Goal: Transaction & Acquisition: Purchase product/service

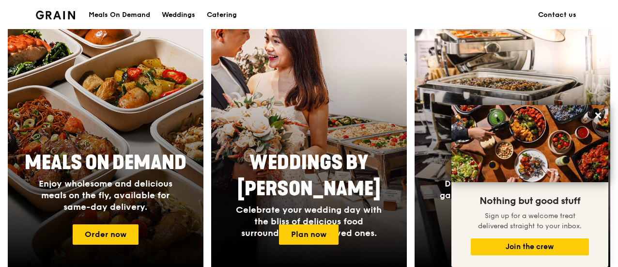
scroll to position [369, 0]
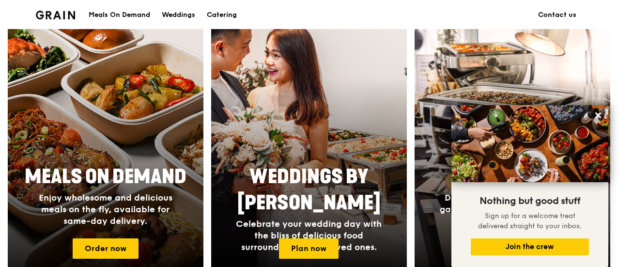
click at [132, 218] on span "Enjoy wholesome and delicious meals on the fly, available for same-day delivery." at bounding box center [106, 209] width 134 height 34
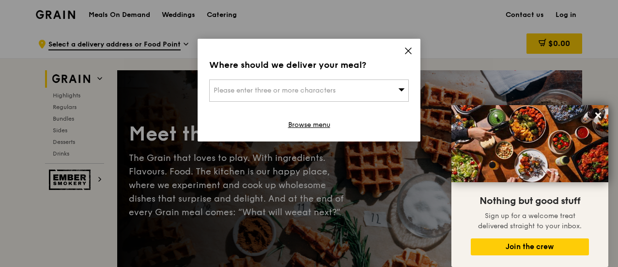
click at [359, 98] on div "Please enter three or more characters" at bounding box center [309, 90] width 200 height 22
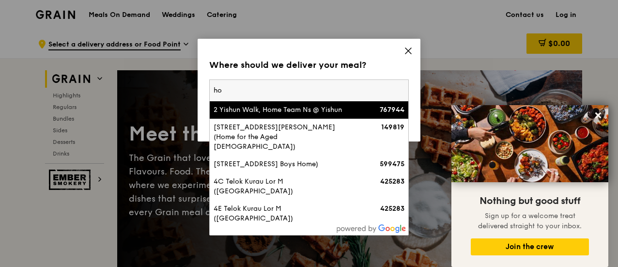
type input "h"
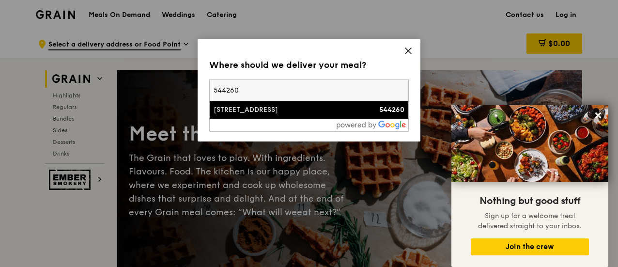
type input "544260"
click at [321, 110] on div "[STREET_ADDRESS]" at bounding box center [285, 110] width 143 height 10
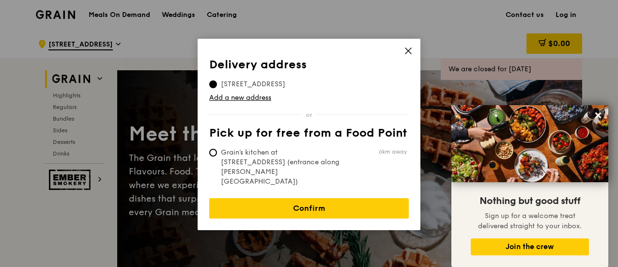
click at [405, 52] on icon at bounding box center [408, 51] width 9 height 9
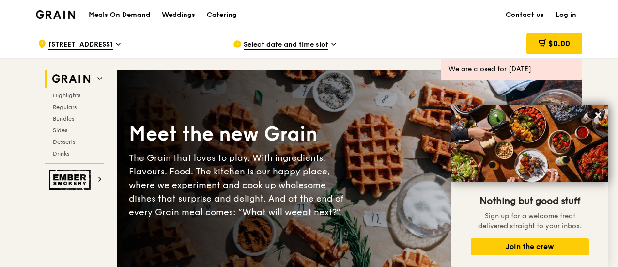
click at [311, 40] on span "Select date and time slot" at bounding box center [286, 45] width 85 height 11
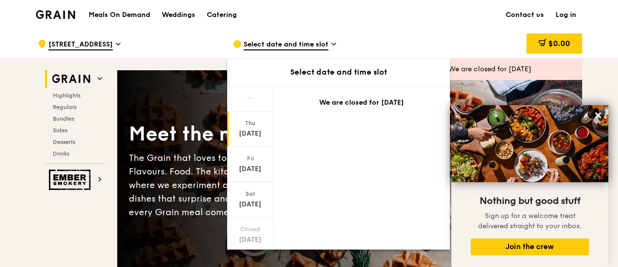
click at [120, 39] on div ".cls-1 { fill: none; stroke: #fff; stroke-linecap: round; stroke-linejoin: roun…" at bounding box center [128, 44] width 180 height 29
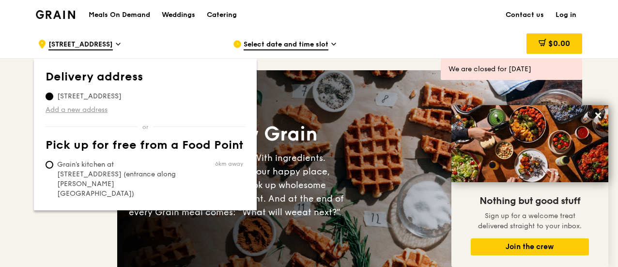
click at [90, 109] on link "Add a new address" at bounding box center [146, 110] width 200 height 10
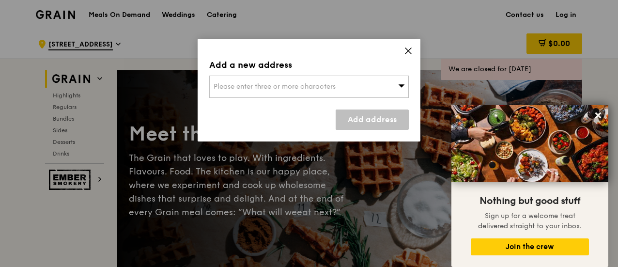
click at [264, 85] on span "Please enter three or more characters" at bounding box center [275, 86] width 122 height 8
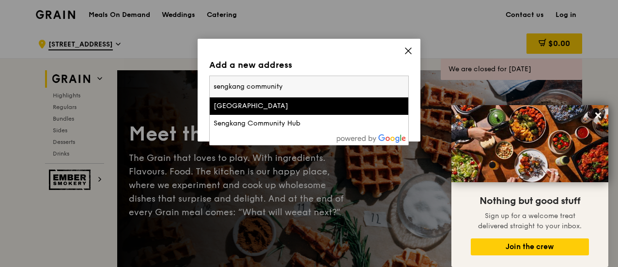
type input "sengkang community"
click at [271, 107] on div "[GEOGRAPHIC_DATA]" at bounding box center [285, 106] width 143 height 10
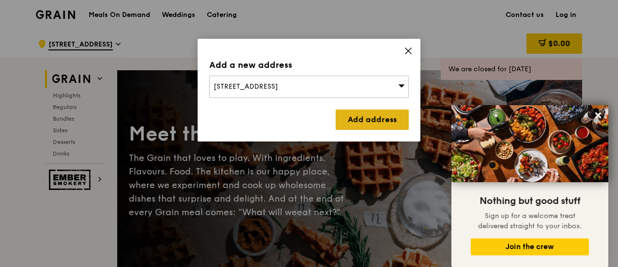
click at [363, 112] on link "Add address" at bounding box center [372, 120] width 73 height 20
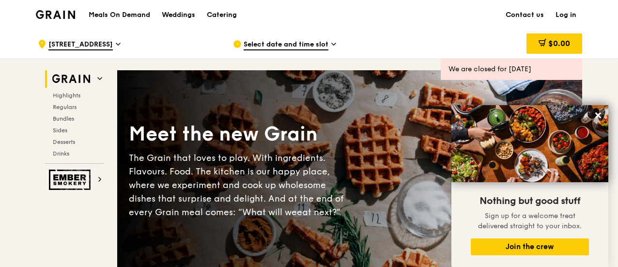
click at [275, 52] on div "Select date and time slot" at bounding box center [323, 44] width 180 height 29
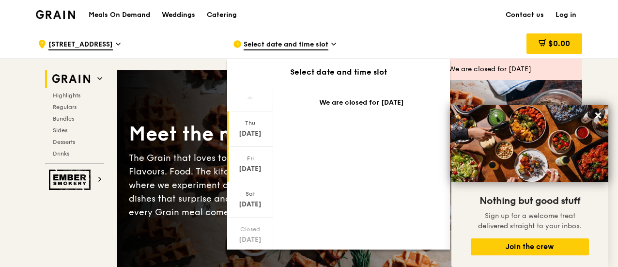
scroll to position [133, 0]
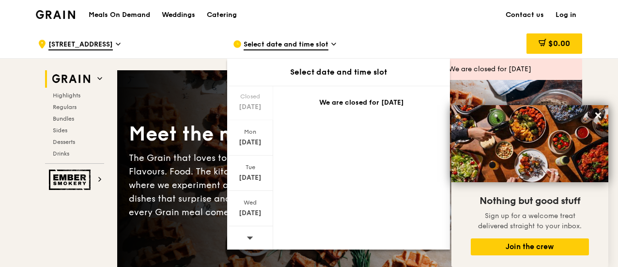
click at [253, 239] on div at bounding box center [250, 238] width 46 height 25
click at [252, 147] on div "[DATE]" at bounding box center [250, 137] width 46 height 35
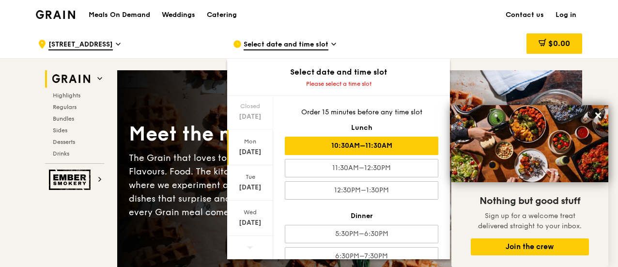
click at [344, 148] on div "10:30AM–11:30AM" at bounding box center [362, 146] width 154 height 18
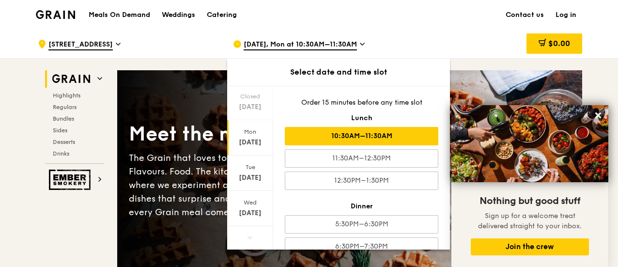
click at [425, 37] on div "$0.00" at bounding box center [505, 44] width 168 height 29
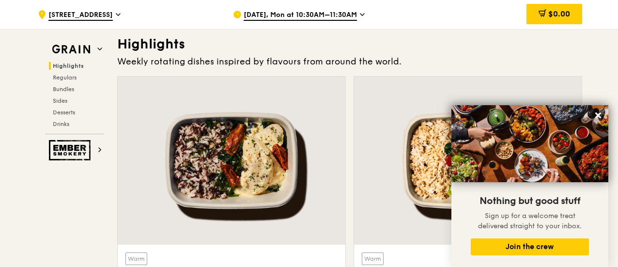
scroll to position [386, 0]
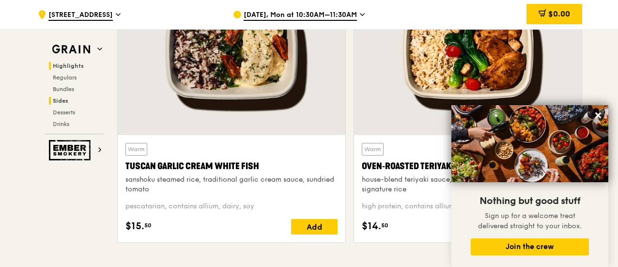
click at [64, 101] on span "Sides" at bounding box center [61, 100] width 16 height 7
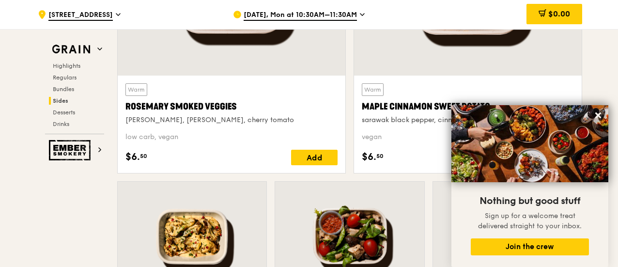
scroll to position [2352, 0]
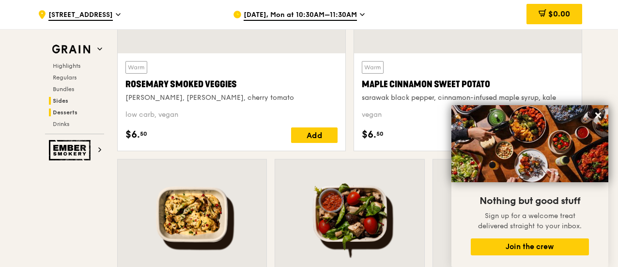
click at [62, 111] on span "Desserts" at bounding box center [65, 112] width 25 height 7
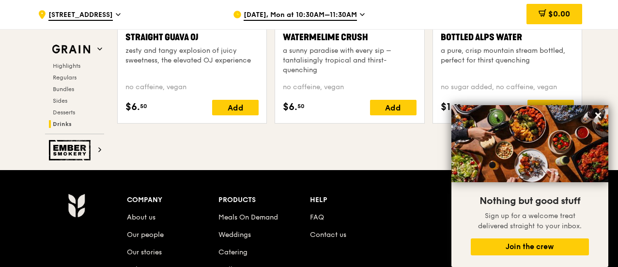
scroll to position [3982, 0]
